Goal: Task Accomplishment & Management: Use online tool/utility

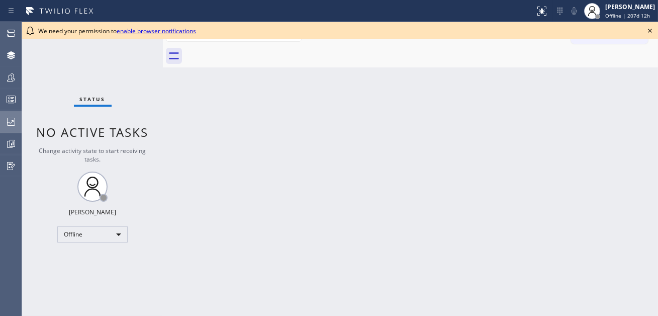
click at [16, 124] on icon at bounding box center [11, 122] width 12 height 12
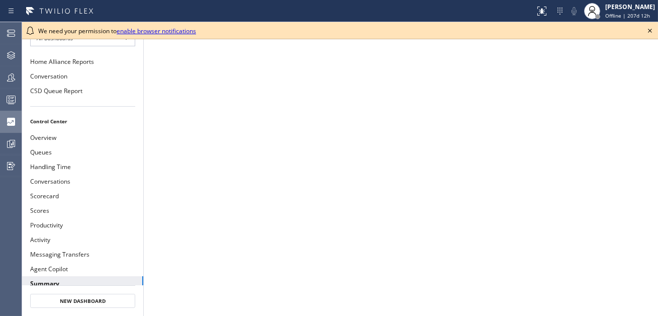
click at [651, 30] on icon at bounding box center [650, 31] width 12 height 12
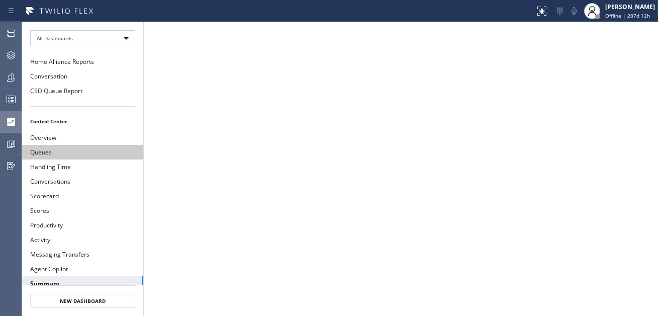
click at [62, 145] on button "Queues" at bounding box center [82, 152] width 121 height 15
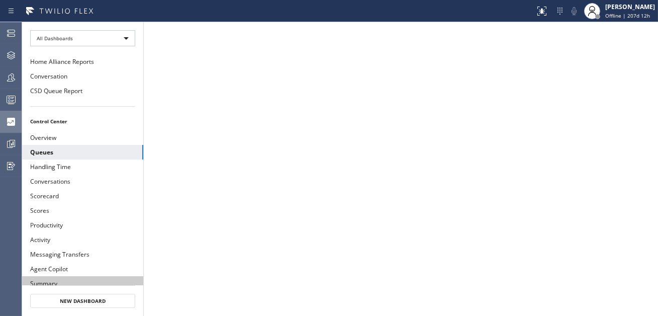
click at [78, 276] on button "Summary" at bounding box center [82, 283] width 121 height 15
